Goal: Transaction & Acquisition: Subscribe to service/newsletter

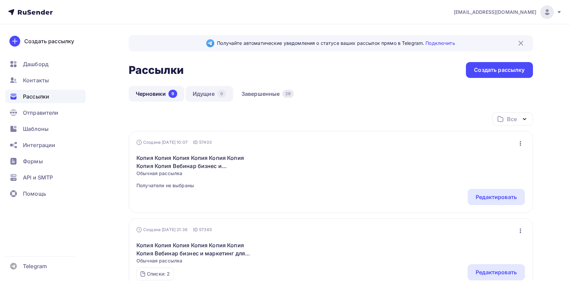
click at [214, 92] on link "Идущие 0" at bounding box center [210, 94] width 48 height 16
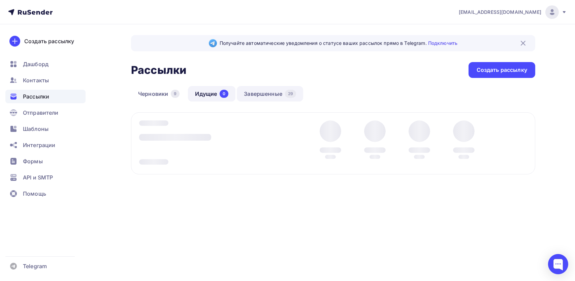
click at [257, 92] on link "Завершенные 29" at bounding box center [270, 94] width 66 height 16
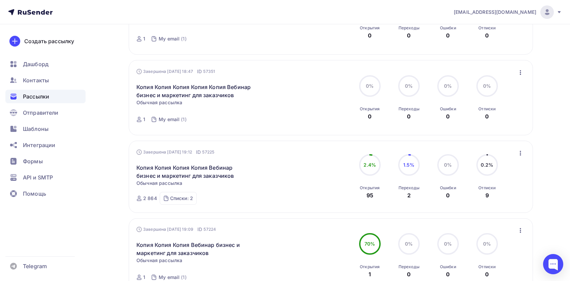
scroll to position [721, 0]
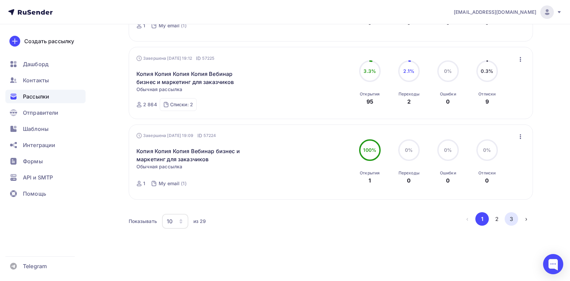
click at [514, 221] on button "3" at bounding box center [511, 218] width 13 height 13
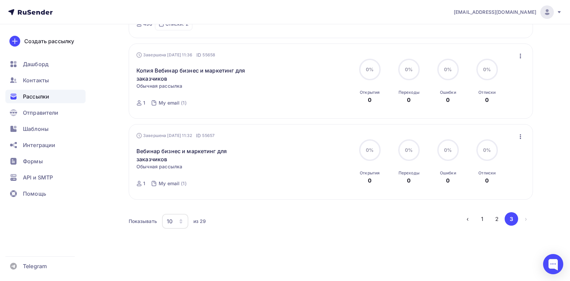
scroll to position [550, 0]
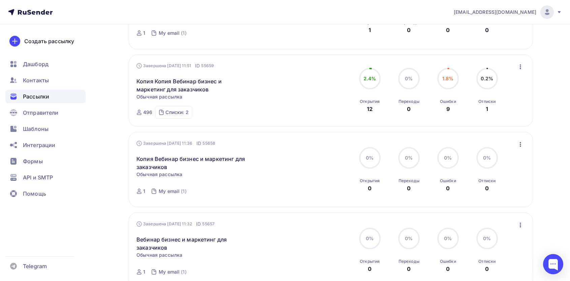
click at [520, 66] on icon "button" at bounding box center [520, 66] width 1 height 5
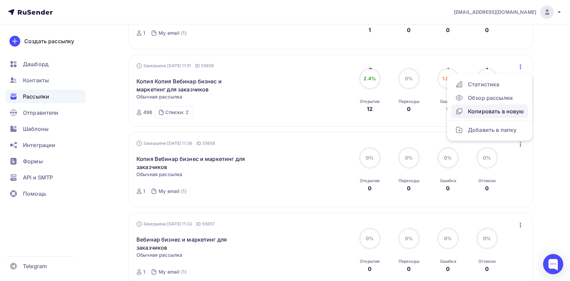
click at [488, 114] on div "Копировать в новую" at bounding box center [489, 111] width 69 height 8
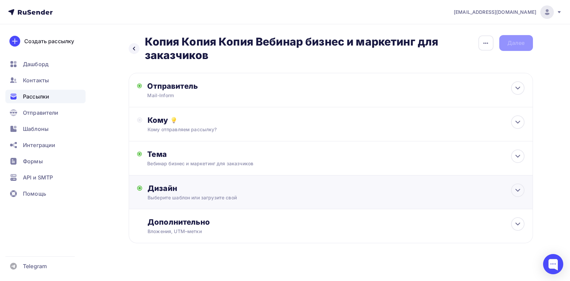
click at [178, 192] on div "Дизайн" at bounding box center [336, 187] width 377 height 9
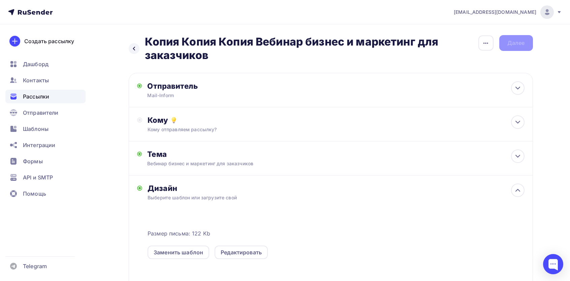
scroll to position [90, 0]
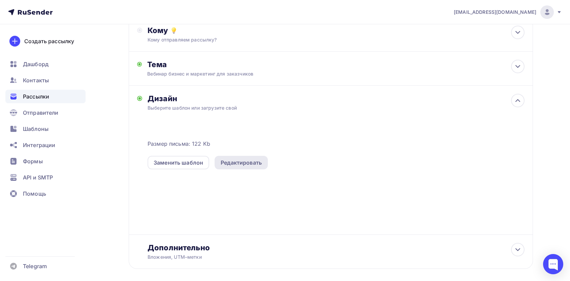
click at [233, 163] on div "Редактировать" at bounding box center [241, 162] width 41 height 8
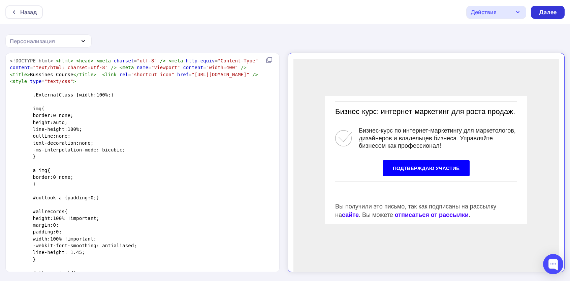
click at [547, 14] on div "Далее" at bounding box center [548, 12] width 18 height 8
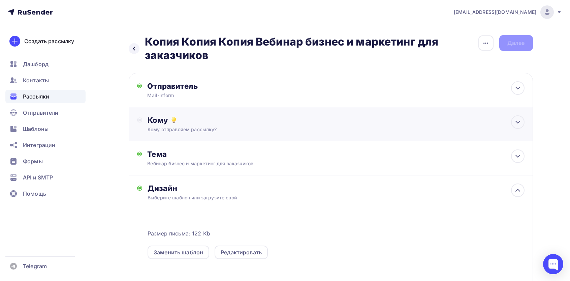
click at [214, 136] on div "Кому Кому отправляем рассылку? Списки получателей Выберите список Все списки id…" at bounding box center [331, 124] width 405 height 34
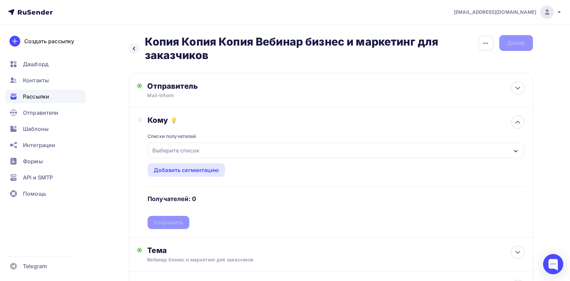
click at [191, 155] on div "Выберите список" at bounding box center [176, 150] width 53 height 12
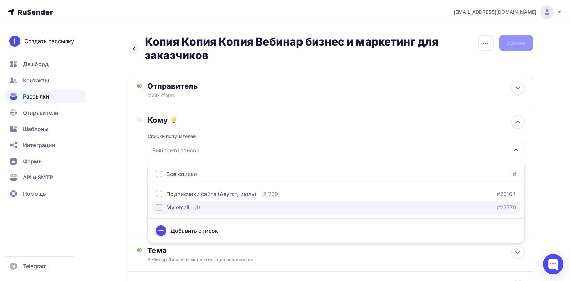
click at [189, 205] on div "My email" at bounding box center [178, 207] width 23 height 8
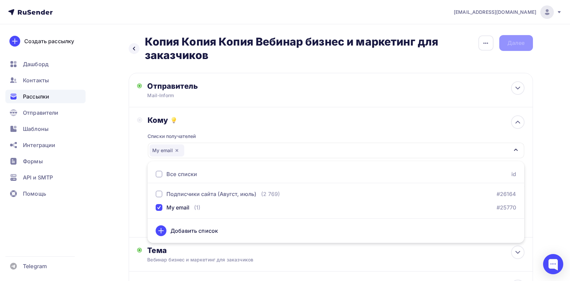
click at [111, 186] on div "Назад Копия Копия Копия Вебинар бизнес и маркетинг для заказчиков Копия Копия К…" at bounding box center [285, 261] width 553 height 474
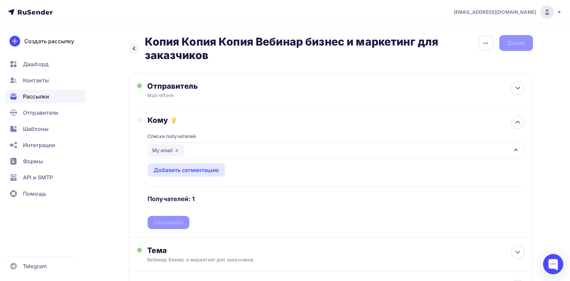
click at [172, 217] on div "Списки получателей My email Все списки id Подписчики сайта (Авугст, июль) (2 76…" at bounding box center [336, 177] width 377 height 104
click at [171, 219] on div "Сохранить" at bounding box center [169, 222] width 30 height 8
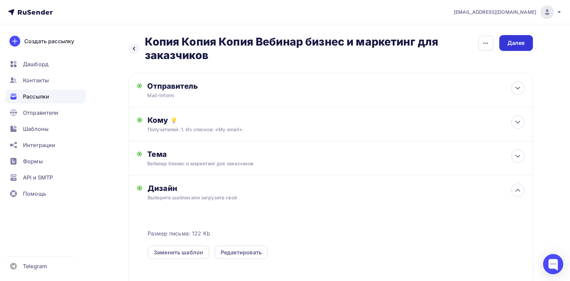
click at [515, 46] on div "Далее" at bounding box center [517, 43] width 18 height 8
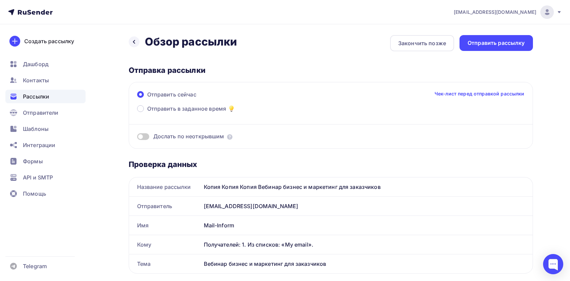
click at [515, 46] on div "Отправить рассылку" at bounding box center [496, 43] width 57 height 8
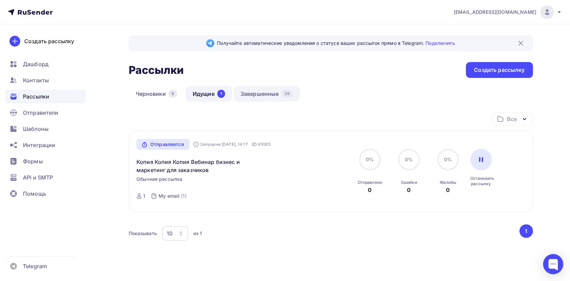
click at [261, 94] on link "Завершенные 29" at bounding box center [267, 94] width 66 height 16
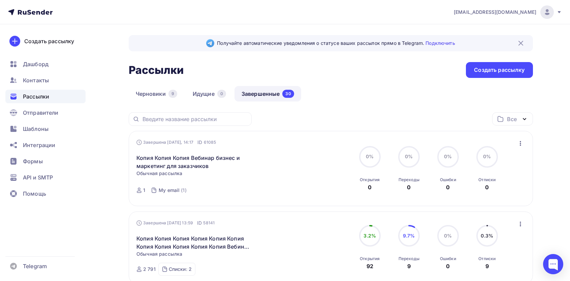
click at [530, 136] on div "Завершена [DATE], 14:17 ID 61085 Копия Копия Копия Вебинар бизнес и маркетинг д…" at bounding box center [331, 168] width 405 height 75
click at [527, 138] on div "Завершена [DATE], 14:17 ID 61085 Копия Копия Копия Вебинар бизнес и маркетинг д…" at bounding box center [331, 168] width 405 height 75
click at [519, 146] on icon "button" at bounding box center [521, 143] width 8 height 8
click at [482, 187] on div "Копировать в новую" at bounding box center [489, 188] width 69 height 8
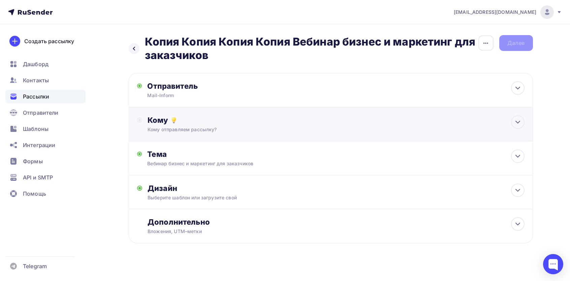
click at [205, 118] on div "Кому" at bounding box center [336, 119] width 377 height 9
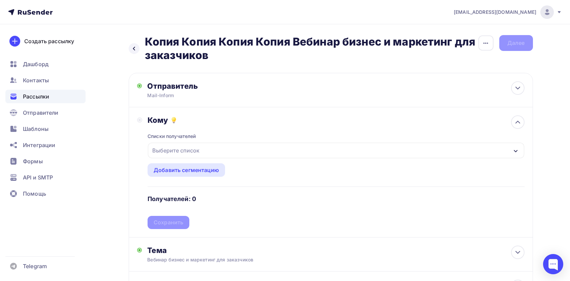
click at [181, 155] on div "Выберите список" at bounding box center [176, 150] width 53 height 12
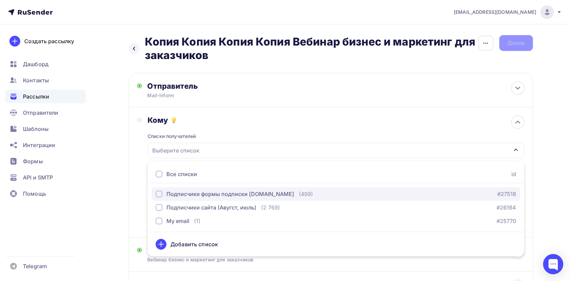
click at [197, 197] on div "Подписчики формы подписки [DOMAIN_NAME]" at bounding box center [231, 194] width 128 height 8
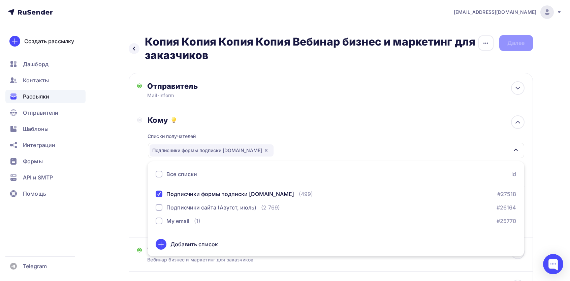
click at [116, 184] on div "Назад Копия Копия Копия Копия Вебинар бизнес и маркетинг для заказчиков Копия К…" at bounding box center [285, 203] width 553 height 358
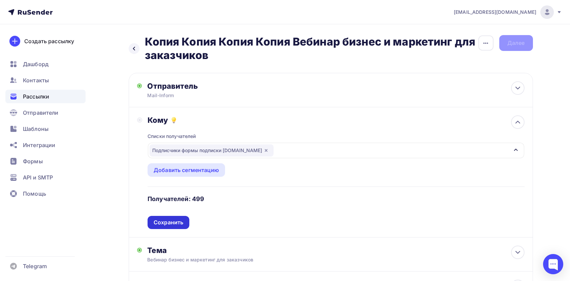
click at [172, 217] on div "Сохранить" at bounding box center [169, 222] width 42 height 13
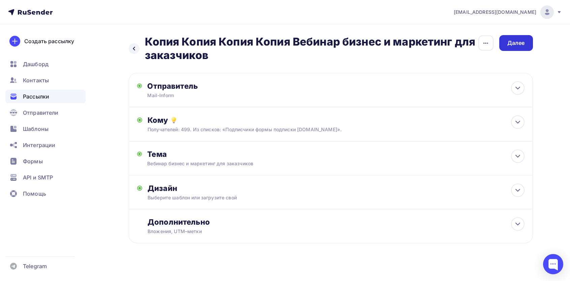
click at [516, 49] on div "Далее" at bounding box center [517, 43] width 34 height 16
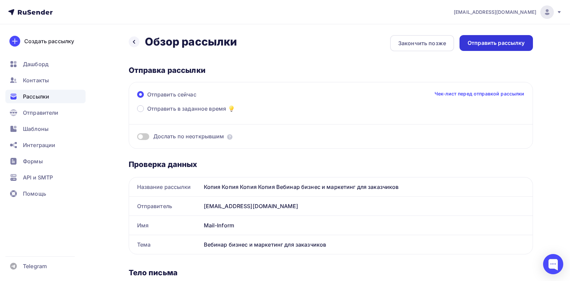
click at [496, 42] on div "Отправить рассылку" at bounding box center [496, 43] width 57 height 8
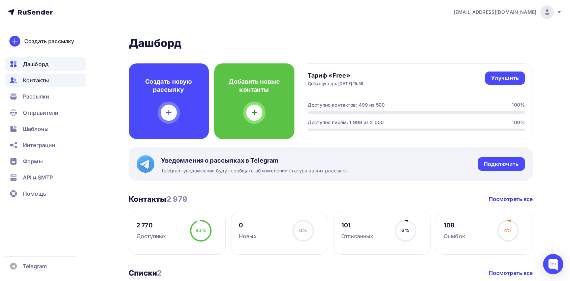
click at [43, 78] on span "Контакты" at bounding box center [36, 80] width 26 height 8
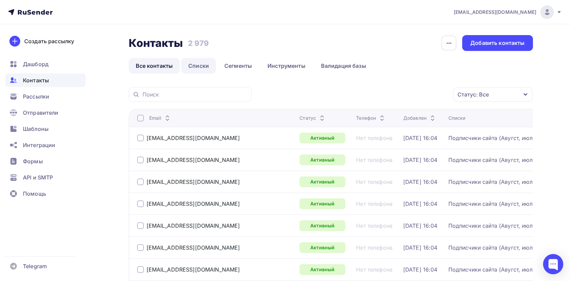
click at [193, 65] on link "Списки" at bounding box center [198, 66] width 35 height 16
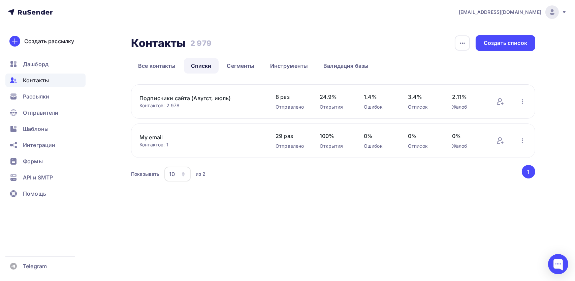
drag, startPoint x: 238, startPoint y: 94, endPoint x: 141, endPoint y: 100, distance: 96.6
click at [141, 100] on link "Подписчики сайта (Авугст, июль)" at bounding box center [197, 98] width 115 height 8
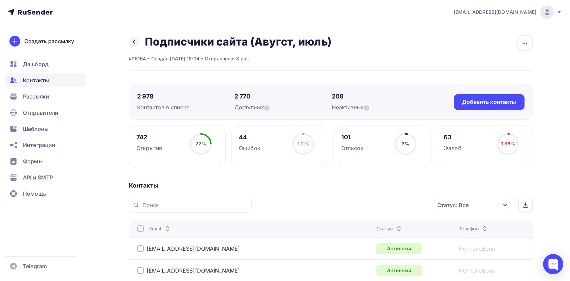
click at [186, 39] on h2 "Подписчики сайта (Авугст, июль)" at bounding box center [238, 41] width 187 height 13
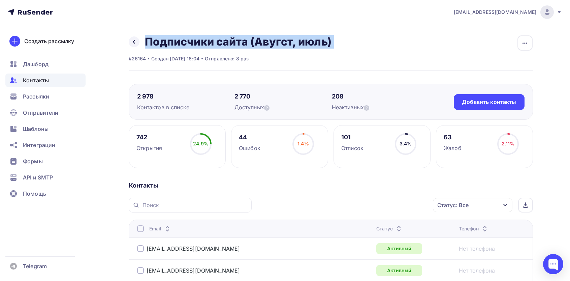
click at [186, 39] on h2 "Подписчики сайта (Авугст, июль)" at bounding box center [238, 41] width 187 height 13
copy div "Подписчики сайта (Авугст, июль) Переименовать список Скачать список Отписать ад…"
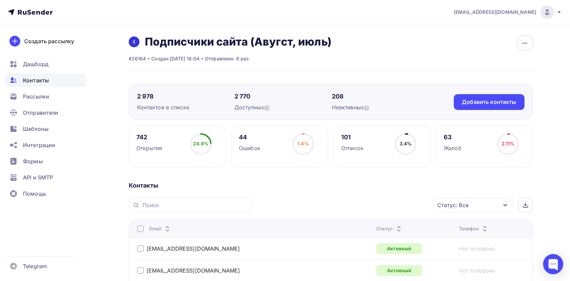
click at [133, 46] on link at bounding box center [134, 41] width 11 height 11
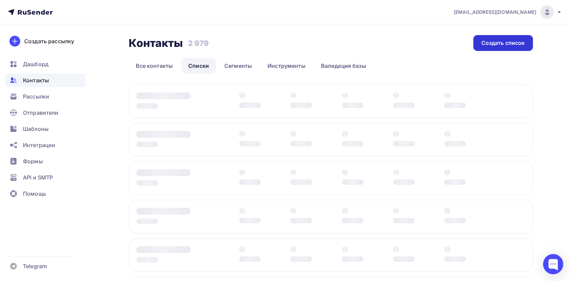
click at [514, 44] on div "Создать список" at bounding box center [503, 43] width 43 height 8
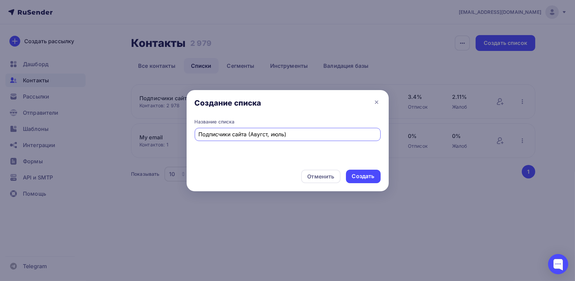
click at [237, 131] on input "Подписчики сайта (Авугст, июль)" at bounding box center [288, 134] width 178 height 8
drag, startPoint x: 327, startPoint y: 136, endPoint x: 280, endPoint y: 135, distance: 46.9
click at [280, 135] on input "Подписчики формы подписки (Авугст, июль)" at bounding box center [288, 134] width 178 height 8
paste input "Подписчики сайта (Авугст, июль)"
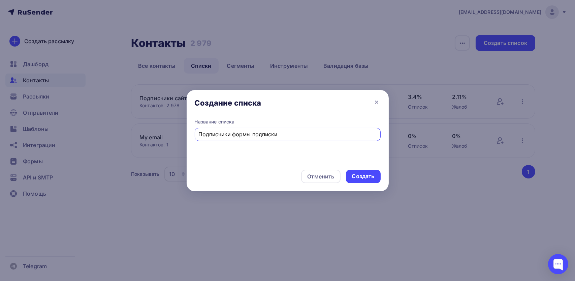
paste input "mailservicesender.com"
type input "Подписчики формы подписки [DOMAIN_NAME]"
click at [367, 181] on div "Создать" at bounding box center [363, 176] width 35 height 13
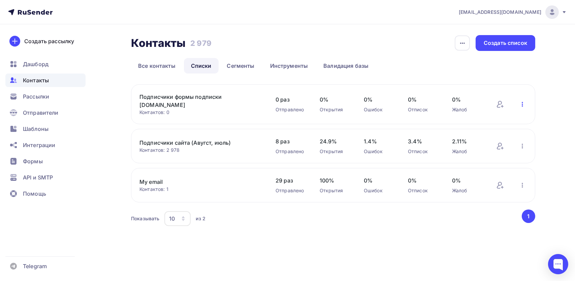
click at [520, 106] on icon "button" at bounding box center [523, 104] width 8 height 8
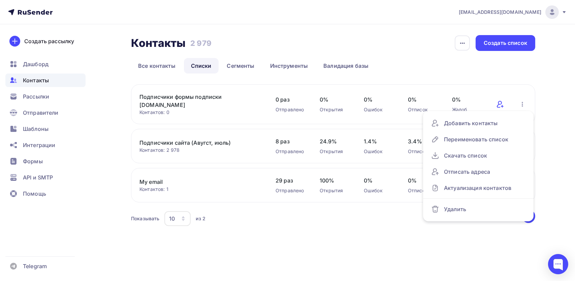
click at [499, 104] on icon at bounding box center [499, 104] width 5 height 7
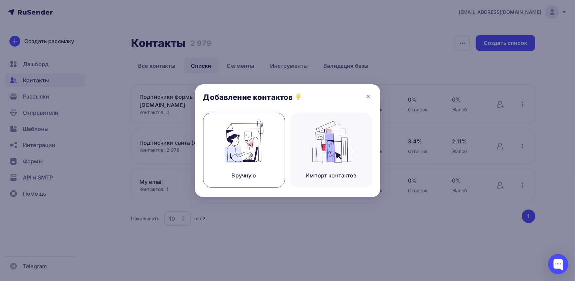
click at [262, 147] on img at bounding box center [243, 142] width 45 height 42
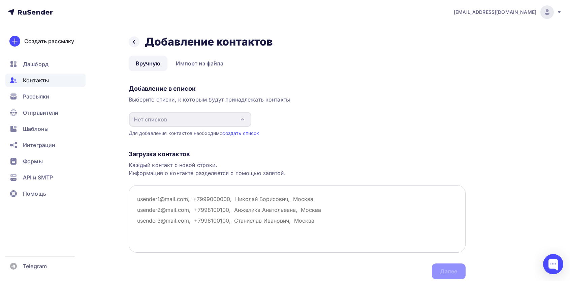
click at [207, 249] on textarea at bounding box center [297, 218] width 337 height 67
paste textarea "badeko@mail.ru sidoisergey@bk.ru bmw1067951@mail.ru vanikoc@mail.ru mari.domano…"
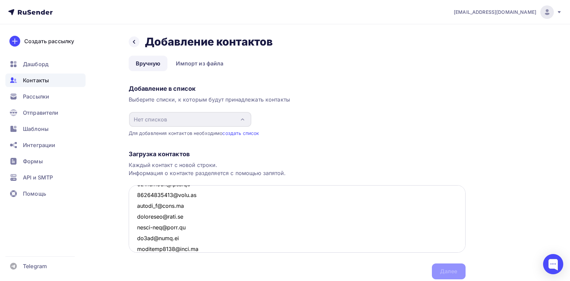
click at [222, 218] on textarea at bounding box center [297, 218] width 337 height 67
paste textarea "badeko@mail.ru sidoisergey@bk.ru bmw1067951@mail.ru vanikoc@mail.ru mari.domano…"
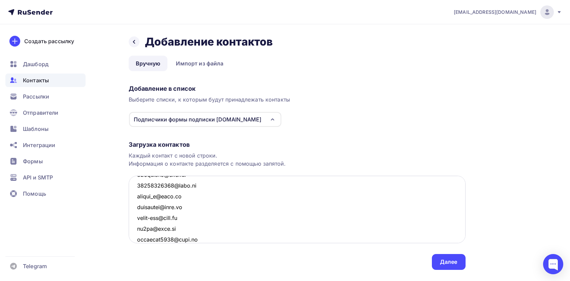
paste textarea
type textarea "badeko@mail.ru sidoisergey@bk.ru bmw1067951@mail.ru vanikoc@mail.ru mari.domano…"
click at [444, 262] on div "Далее" at bounding box center [449, 262] width 18 height 8
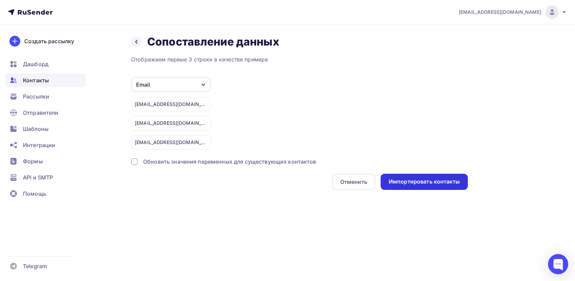
click at [428, 180] on div "Импортировать контакты" at bounding box center [424, 182] width 71 height 8
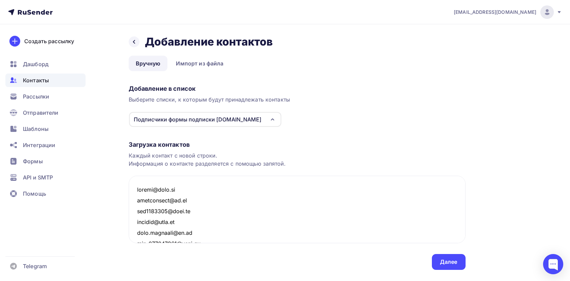
scroll to position [5332, 0]
